Goal: Task Accomplishment & Management: Use online tool/utility

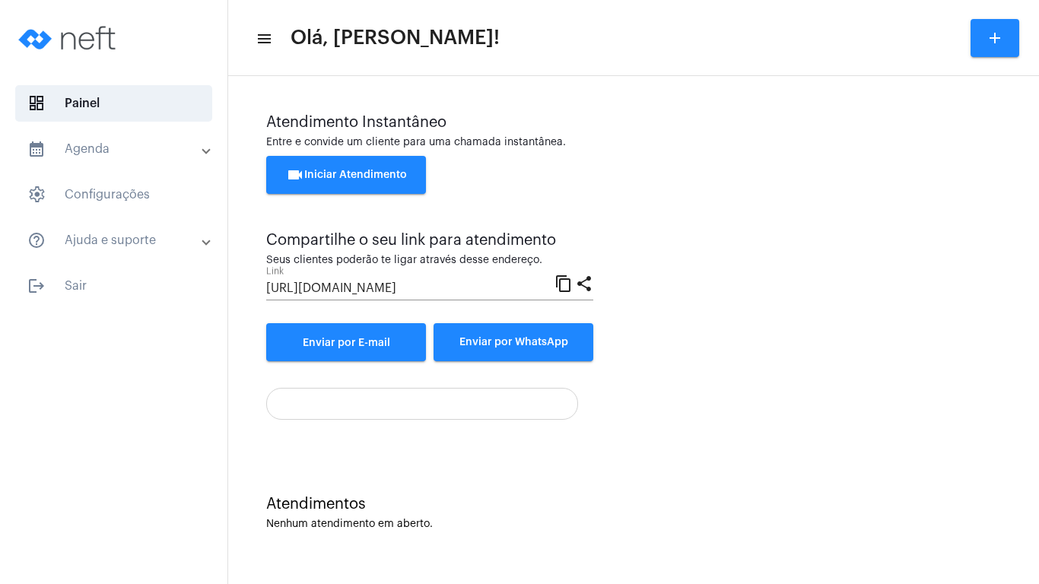
click at [331, 170] on span "videocam Iniciar Atendimento" at bounding box center [346, 175] width 121 height 11
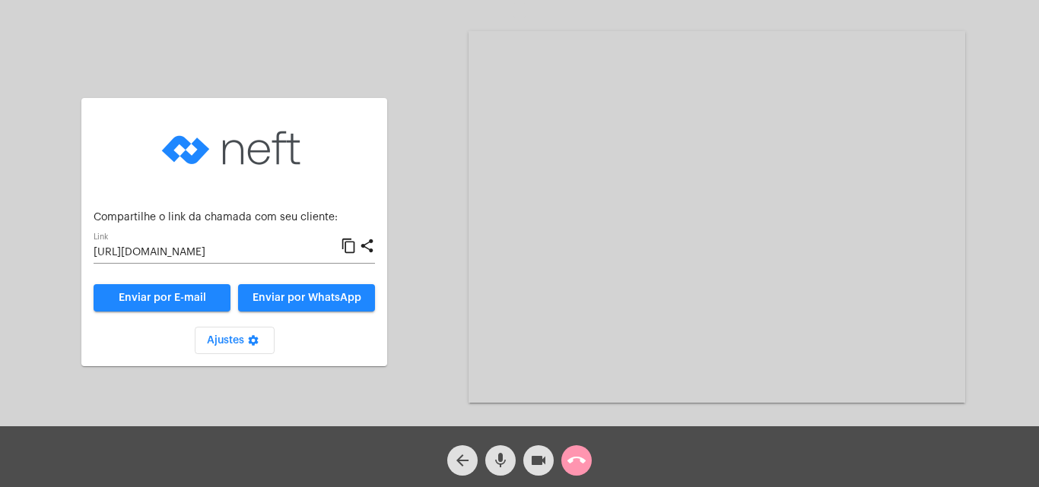
click at [348, 243] on mat-icon "content_copy" at bounding box center [349, 246] width 16 height 18
click at [572, 456] on mat-icon "call_end" at bounding box center [576, 461] width 18 height 18
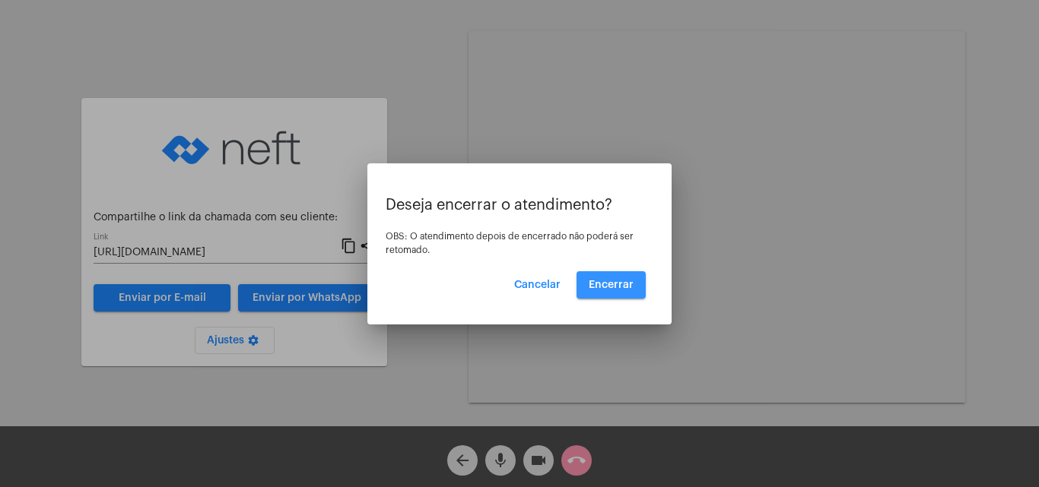
click at [606, 278] on button "Encerrar" at bounding box center [610, 284] width 69 height 27
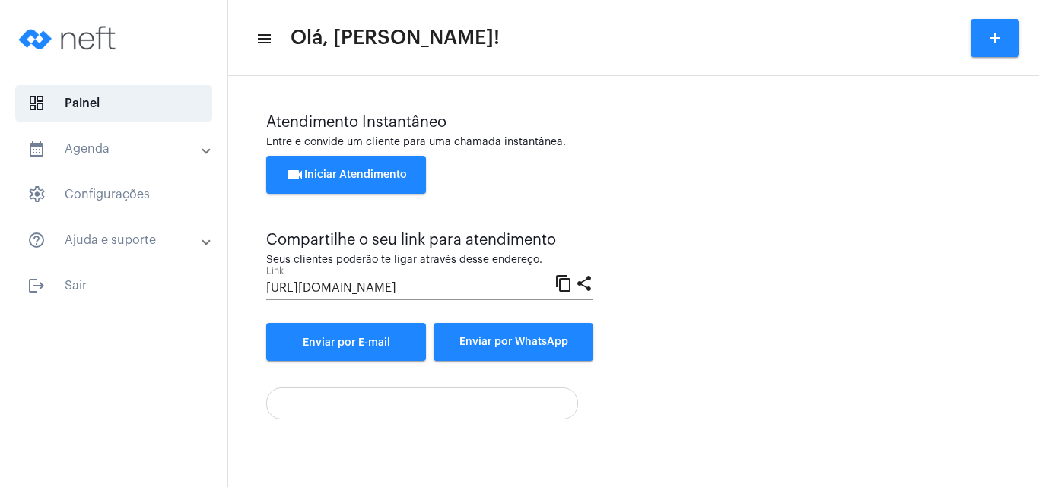
click at [339, 165] on button "videocam Iniciar Atendimento" at bounding box center [346, 175] width 160 height 38
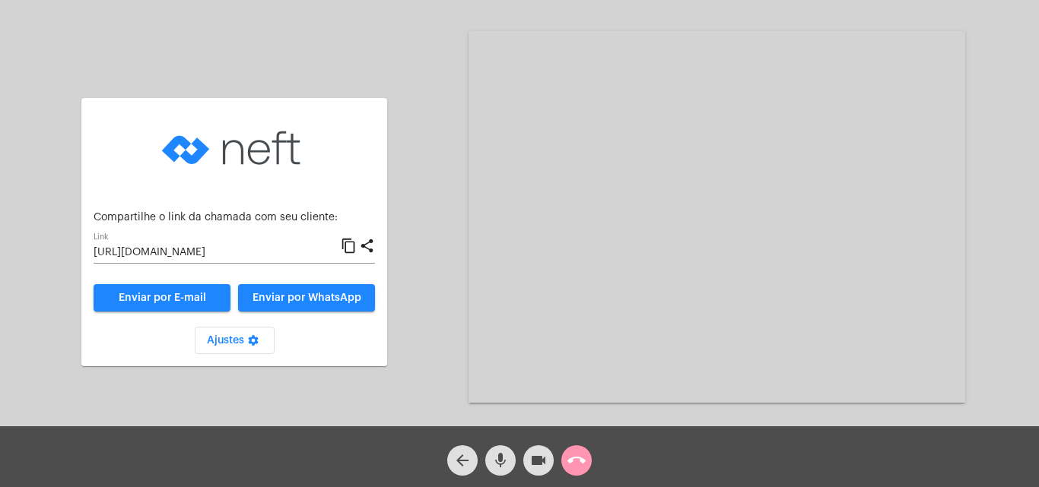
click at [347, 246] on mat-icon "content_copy" at bounding box center [349, 246] width 16 height 18
click at [1011, 371] on div "Aguardando cliente acessar a chamada Ajustes settings Compartilhe o link da cha…" at bounding box center [519, 215] width 1035 height 427
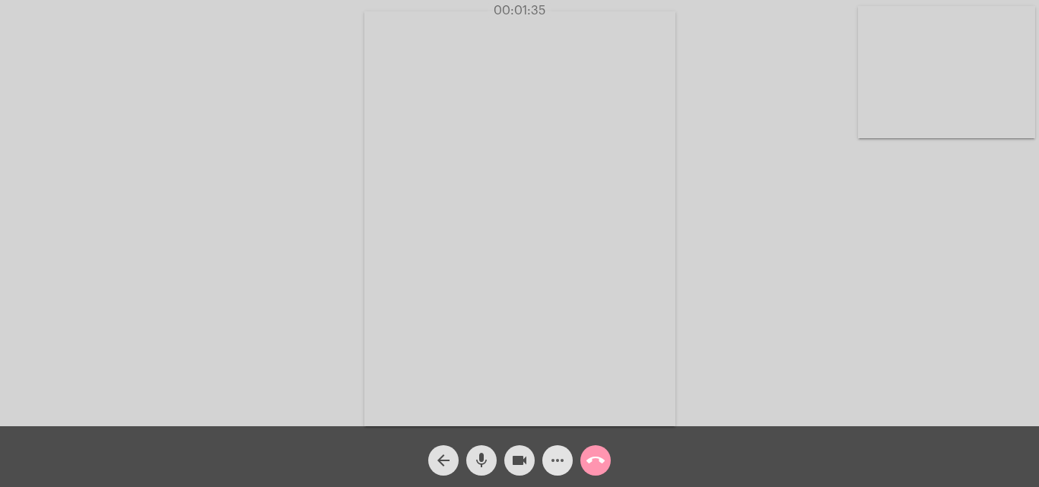
click at [554, 457] on mat-icon "more_horiz" at bounding box center [557, 461] width 18 height 18
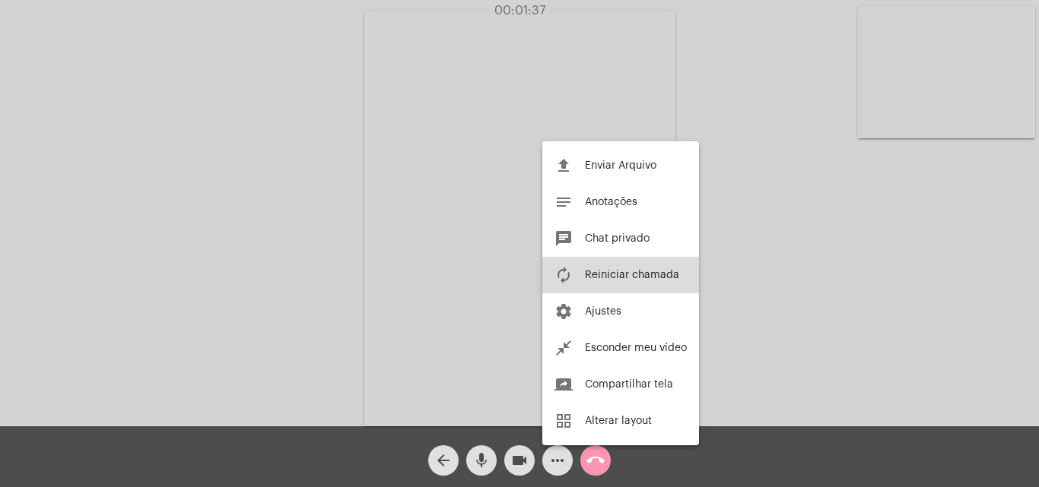
click at [614, 273] on span "Reiniciar chamada" at bounding box center [632, 275] width 94 height 11
